Goal: Task Accomplishment & Management: Manage account settings

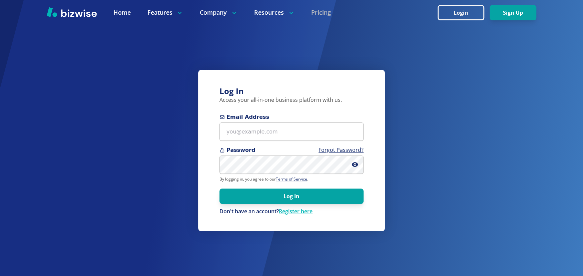
click at [324, 12] on link "Pricing" at bounding box center [321, 12] width 20 height 8
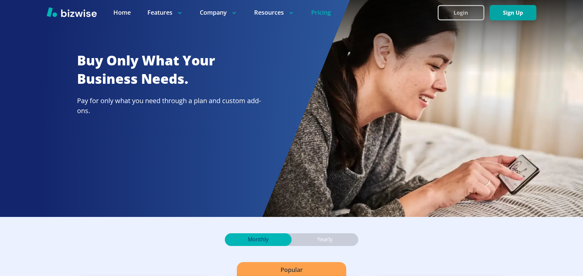
click at [453, 13] on button "Login" at bounding box center [461, 12] width 47 height 15
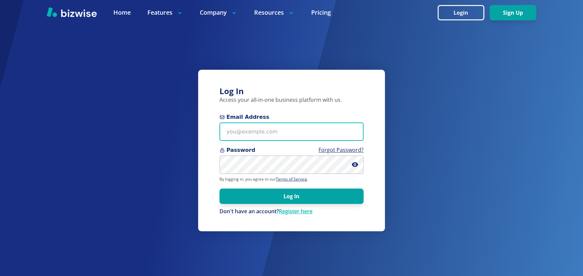
click at [255, 131] on input "Email Address" at bounding box center [292, 131] width 144 height 18
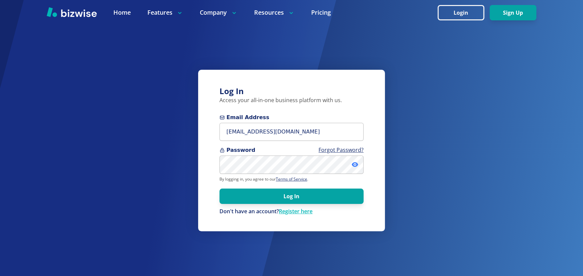
click at [354, 165] on icon at bounding box center [355, 164] width 7 height 7
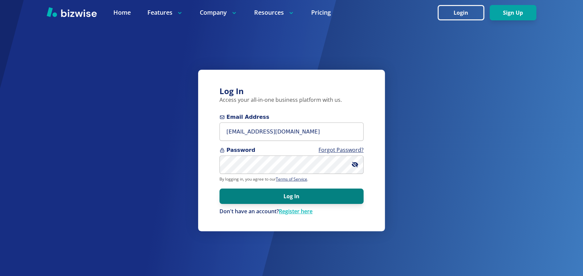
click at [301, 195] on button "Log In" at bounding box center [292, 195] width 144 height 15
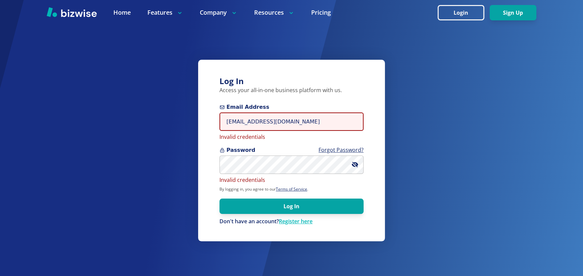
drag, startPoint x: 306, startPoint y: 121, endPoint x: 180, endPoint y: 122, distance: 125.4
click at [180, 122] on div "Log In Access your all-in-one business platform with us. Email Address where2ne…" at bounding box center [291, 138] width 583 height 276
click at [309, 121] on input "where2nexttravel4u@gmail.com" at bounding box center [292, 121] width 144 height 18
click at [308, 122] on input "where2nexttravel4u@gmail.com" at bounding box center [292, 121] width 144 height 18
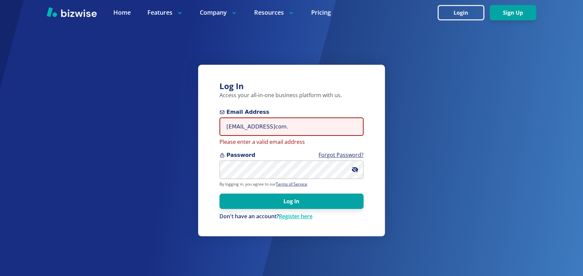
drag, startPoint x: 277, startPoint y: 126, endPoint x: 312, endPoint y: 130, distance: 35.3
click at [312, 130] on input "where2nexttravel4u@gmailcom." at bounding box center [292, 126] width 144 height 18
type input "where2nexttravel4u@travelsmartwithmarva.com"
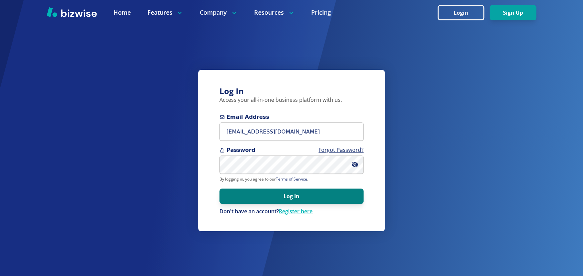
click at [276, 198] on button "Log In" at bounding box center [292, 195] width 144 height 15
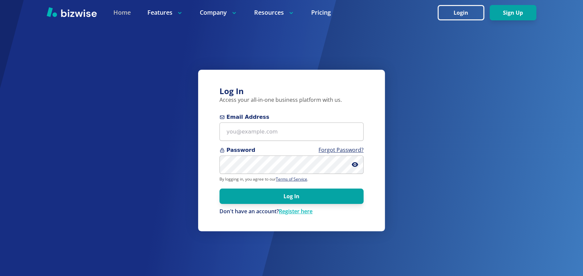
click at [121, 12] on link "Home" at bounding box center [121, 12] width 17 height 8
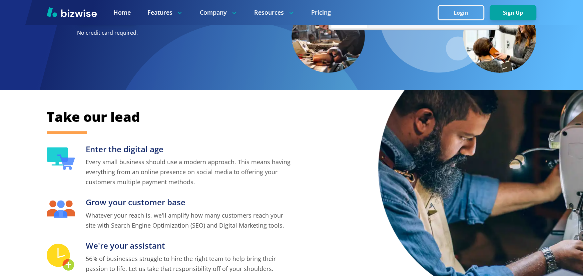
scroll to position [400, 0]
